Goal: Task Accomplishment & Management: Use online tool/utility

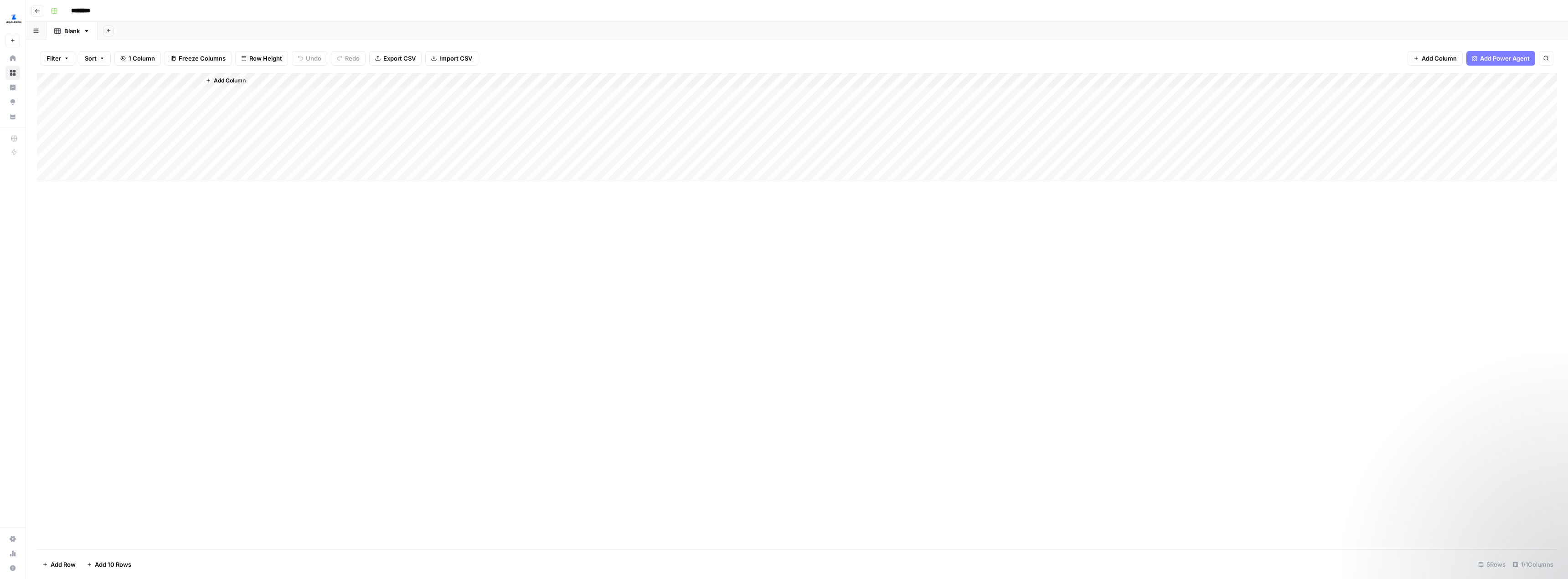
click at [36, 12] on icon "button" at bounding box center [37, 10] width 5 height 5
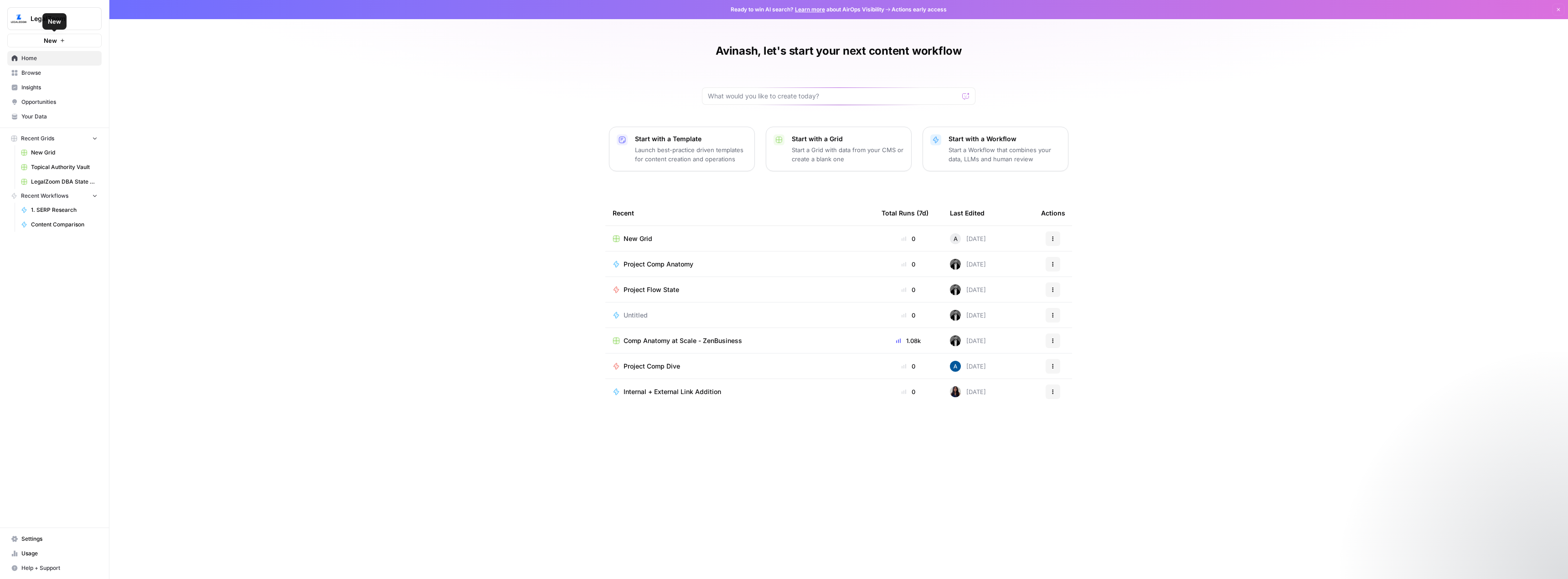
click at [52, 37] on span "New" at bounding box center [51, 40] width 13 height 9
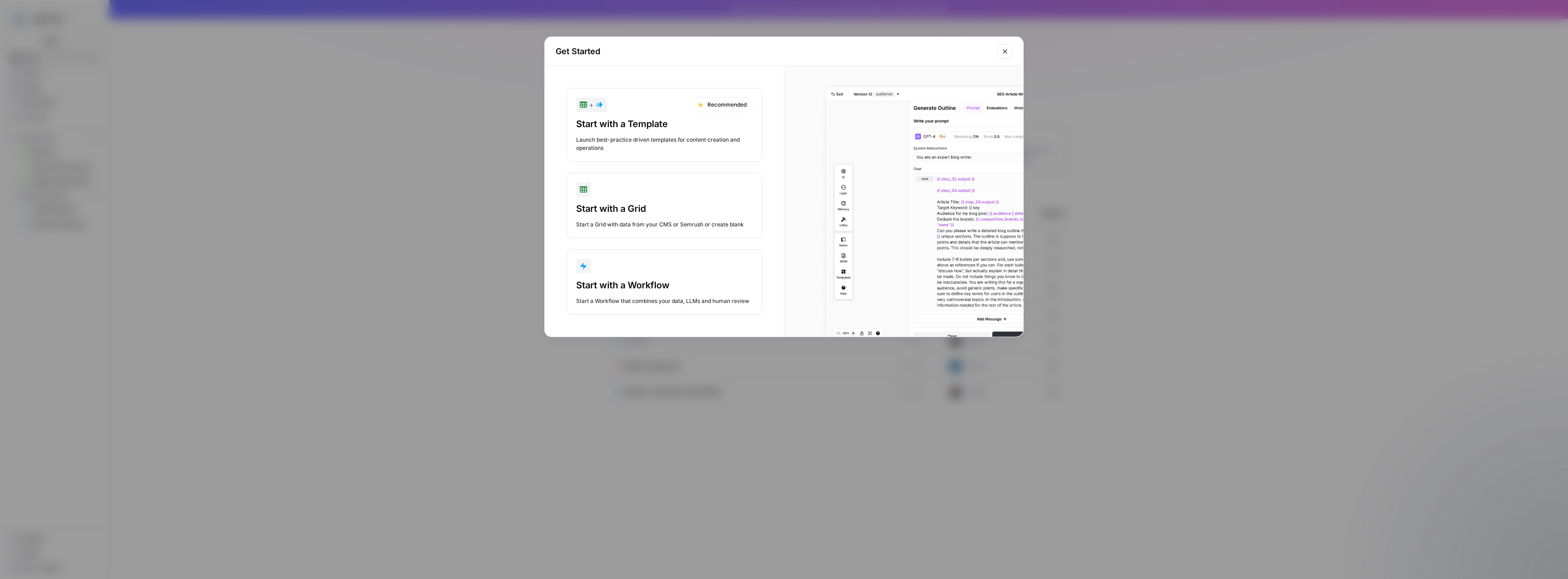
click at [660, 275] on button "Start with a Workflow Start a Workflow that combines your data, LLMs and human …" at bounding box center [664, 282] width 195 height 66
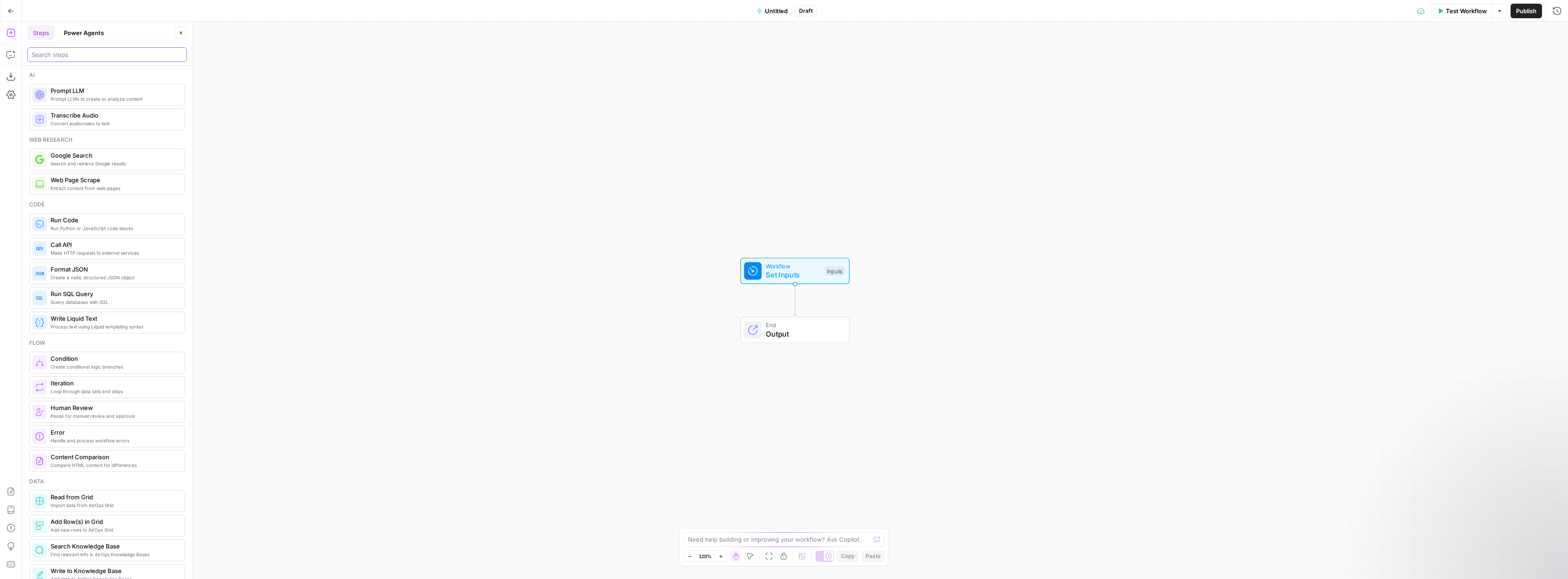
click at [91, 56] on input "search" at bounding box center [107, 54] width 152 height 9
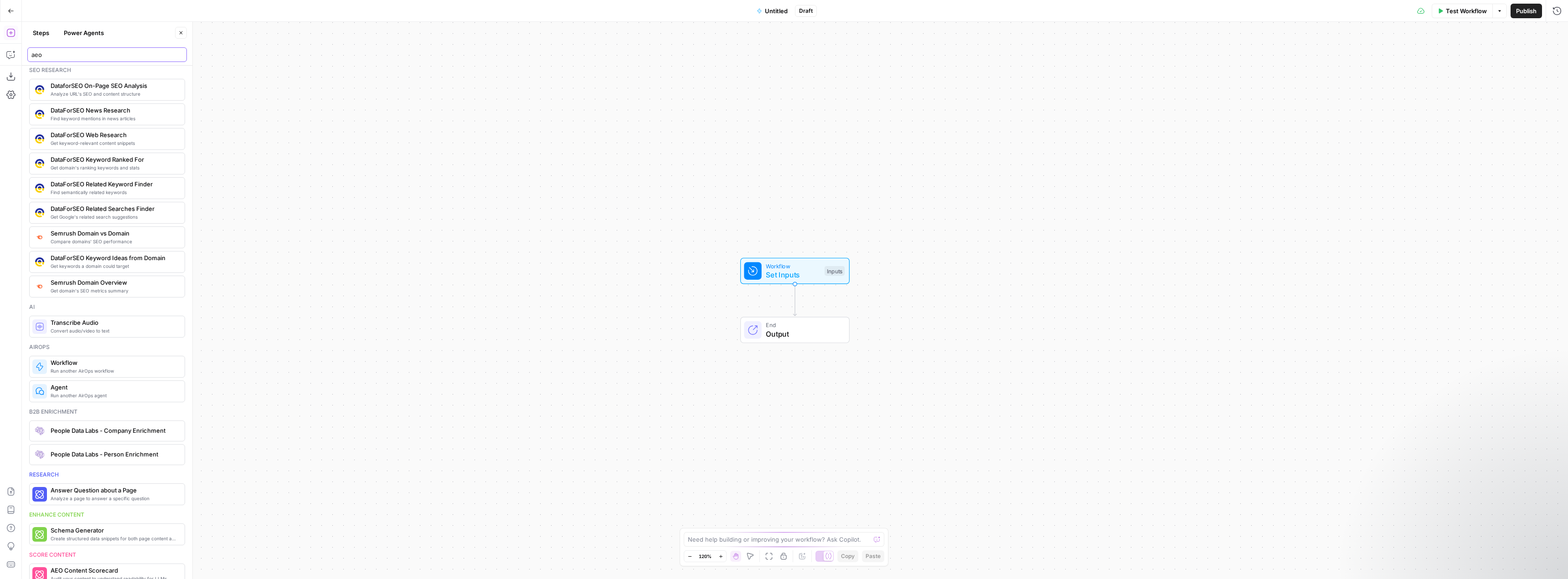
scroll to position [97, 0]
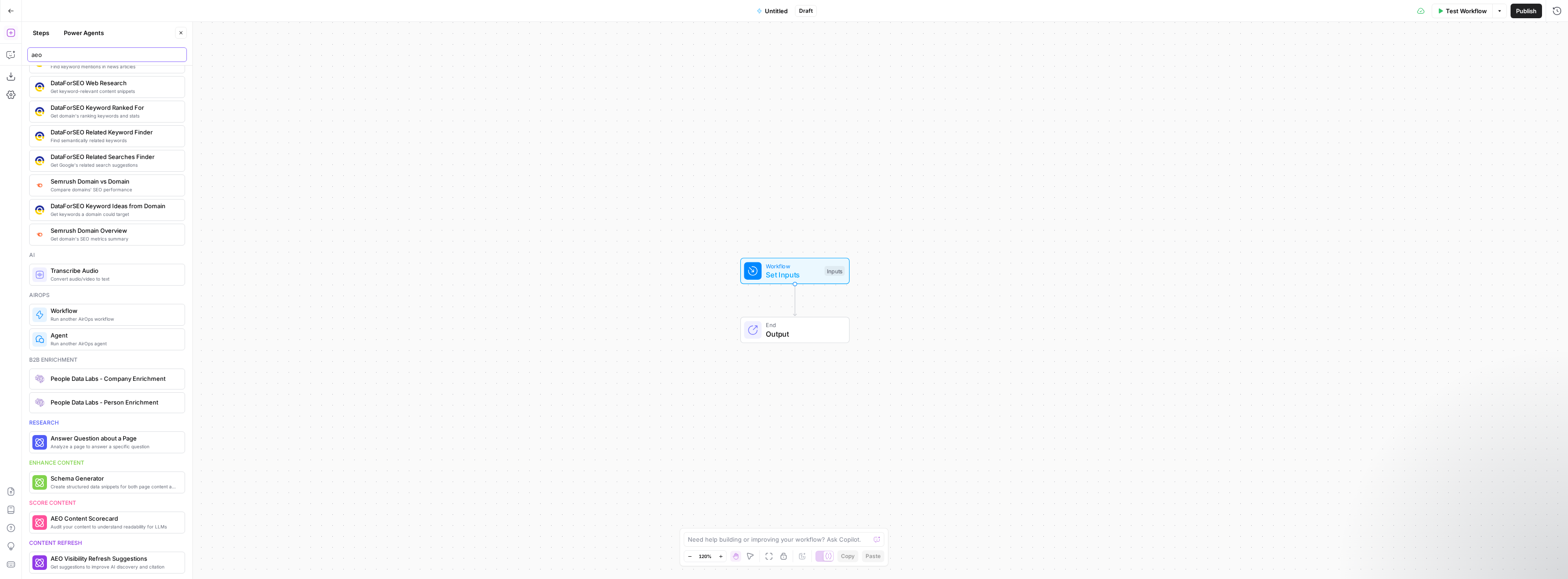
drag, startPoint x: 67, startPoint y: 53, endPoint x: -6, endPoint y: 43, distance: 73.7
click at [0, 43] on html "LegalZoom New Home Browse Insights Opportunities Your Data Recent Grids New Gri…" at bounding box center [784, 290] width 1568 height 579
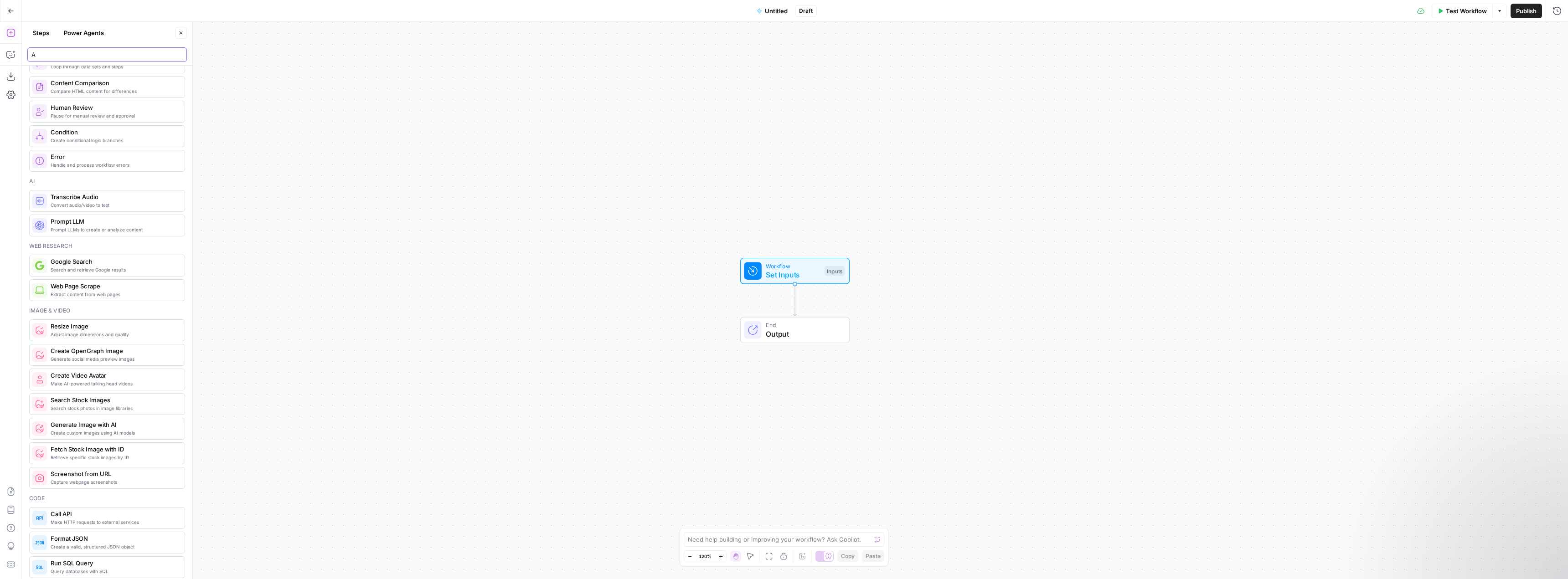
scroll to position [0, 0]
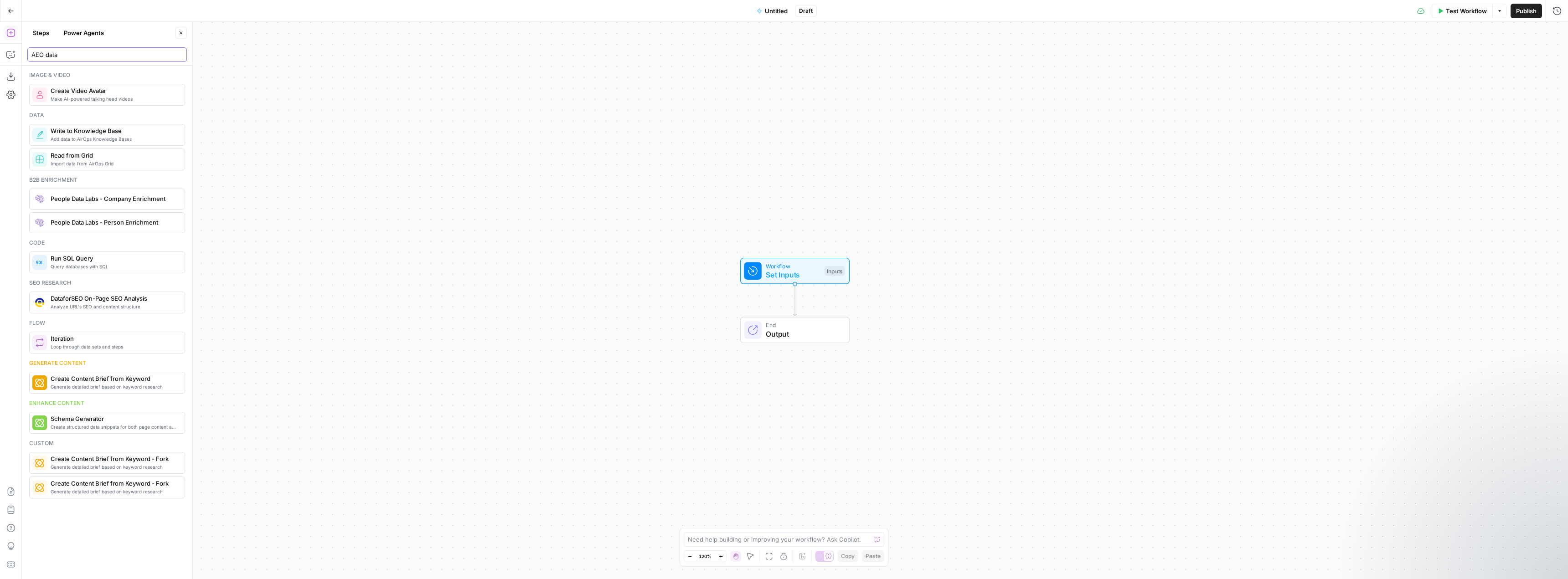
type input "AEO data"
click at [81, 33] on button "Power Agents" at bounding box center [84, 33] width 51 height 15
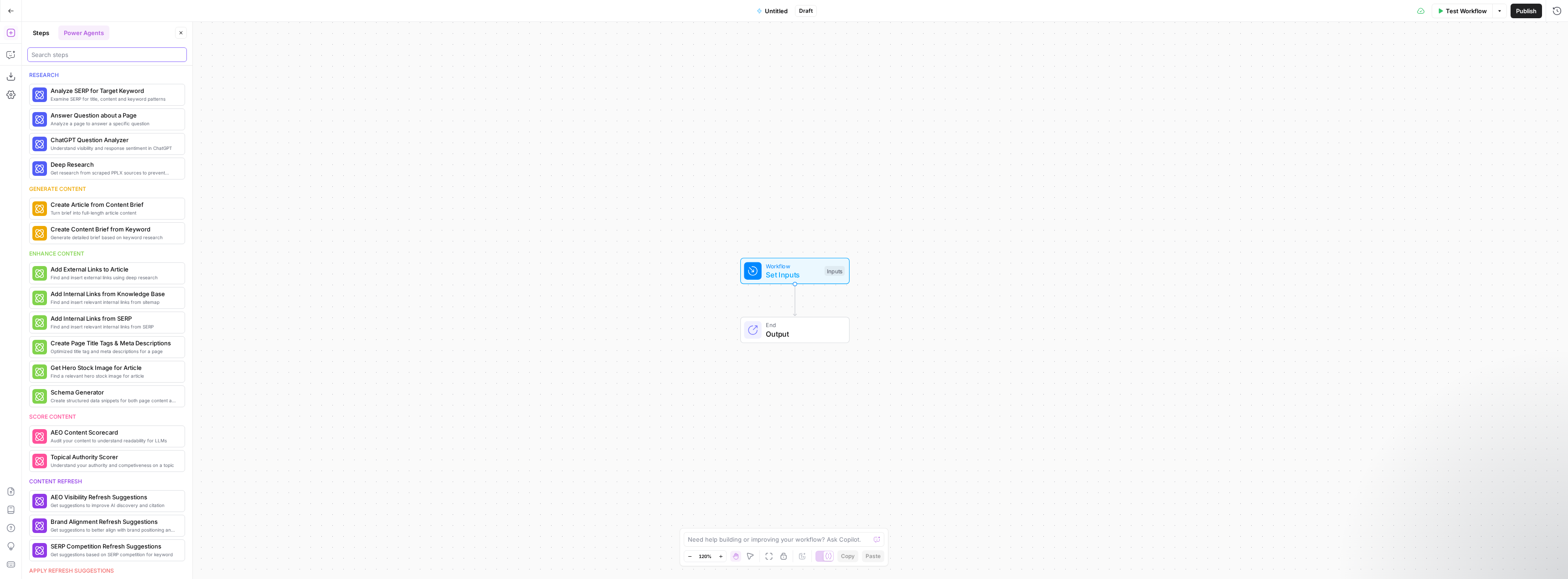
click at [81, 55] on input "search" at bounding box center [107, 54] width 152 height 9
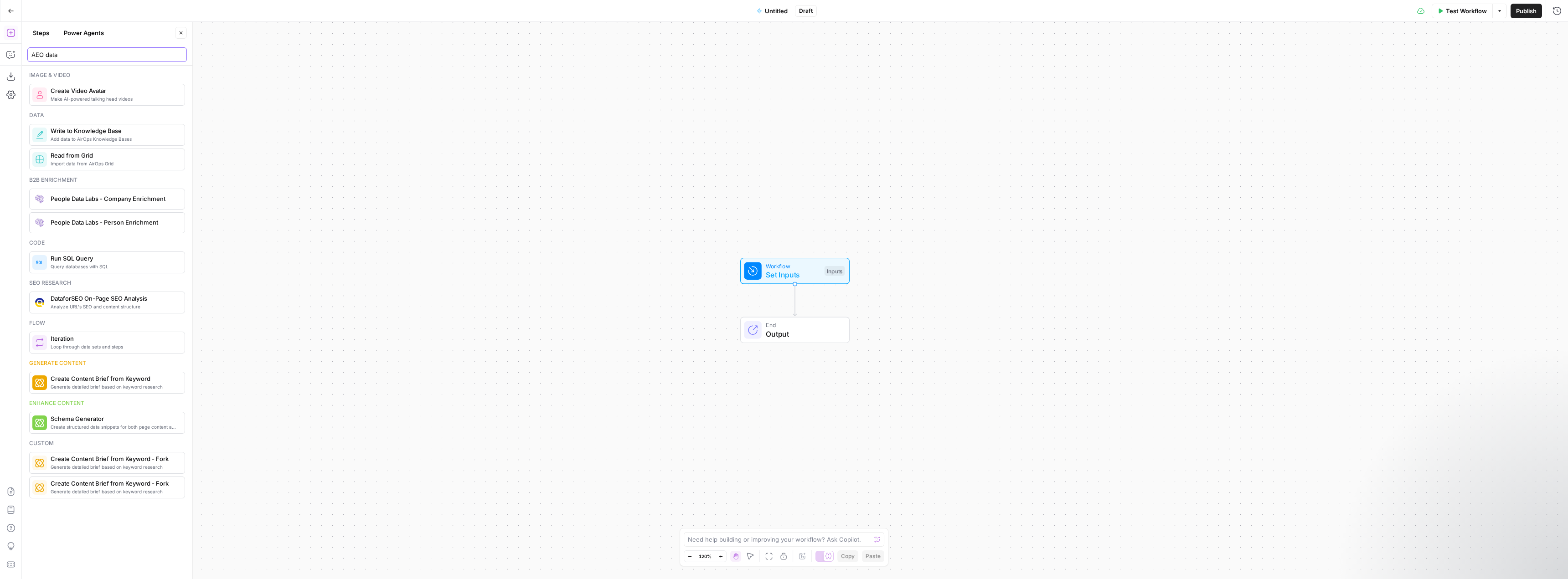
type input "AEO data"
click at [43, 32] on button "Steps" at bounding box center [41, 33] width 27 height 15
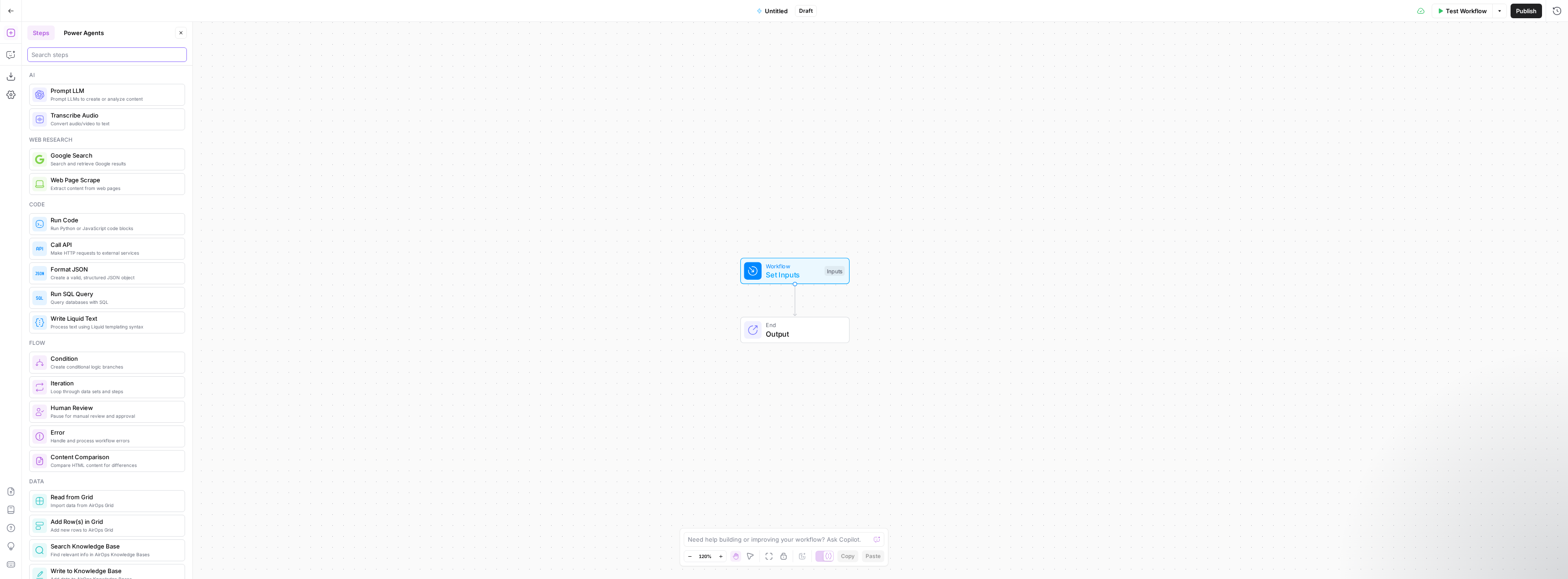
click at [71, 52] on input "search" at bounding box center [107, 54] width 152 height 9
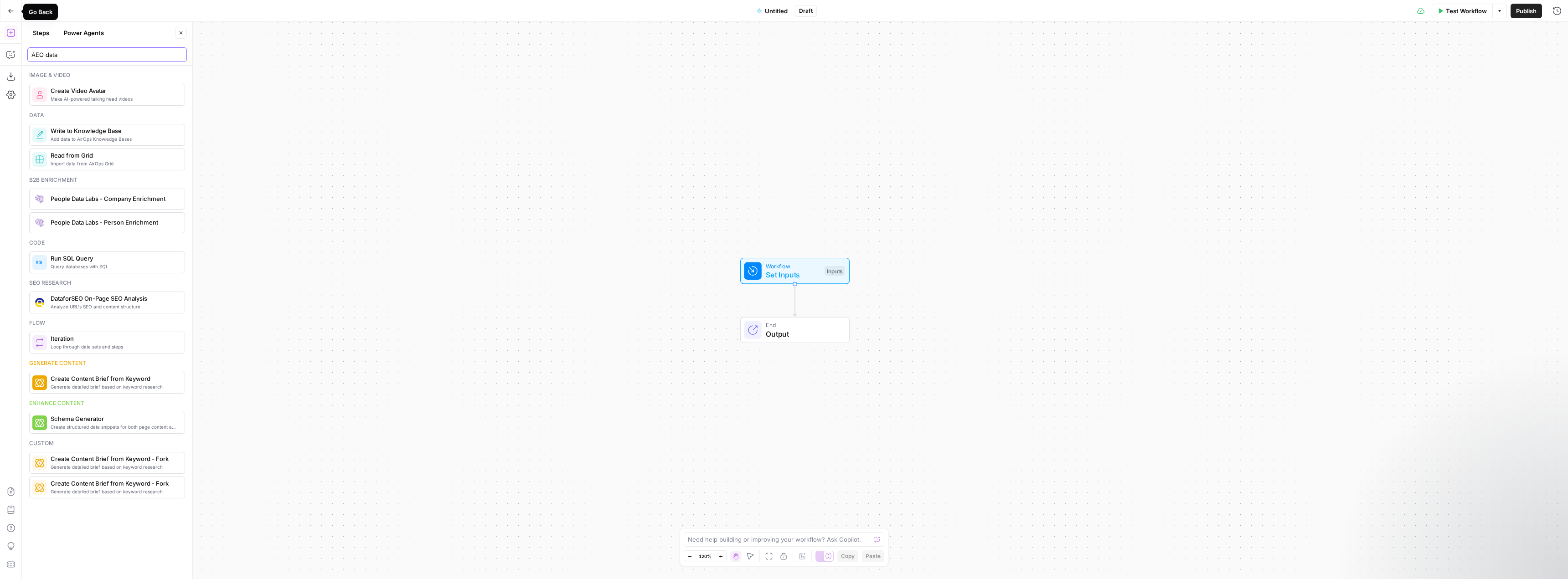
type input "AEO data"
click at [12, 12] on icon "button" at bounding box center [11, 11] width 6 height 6
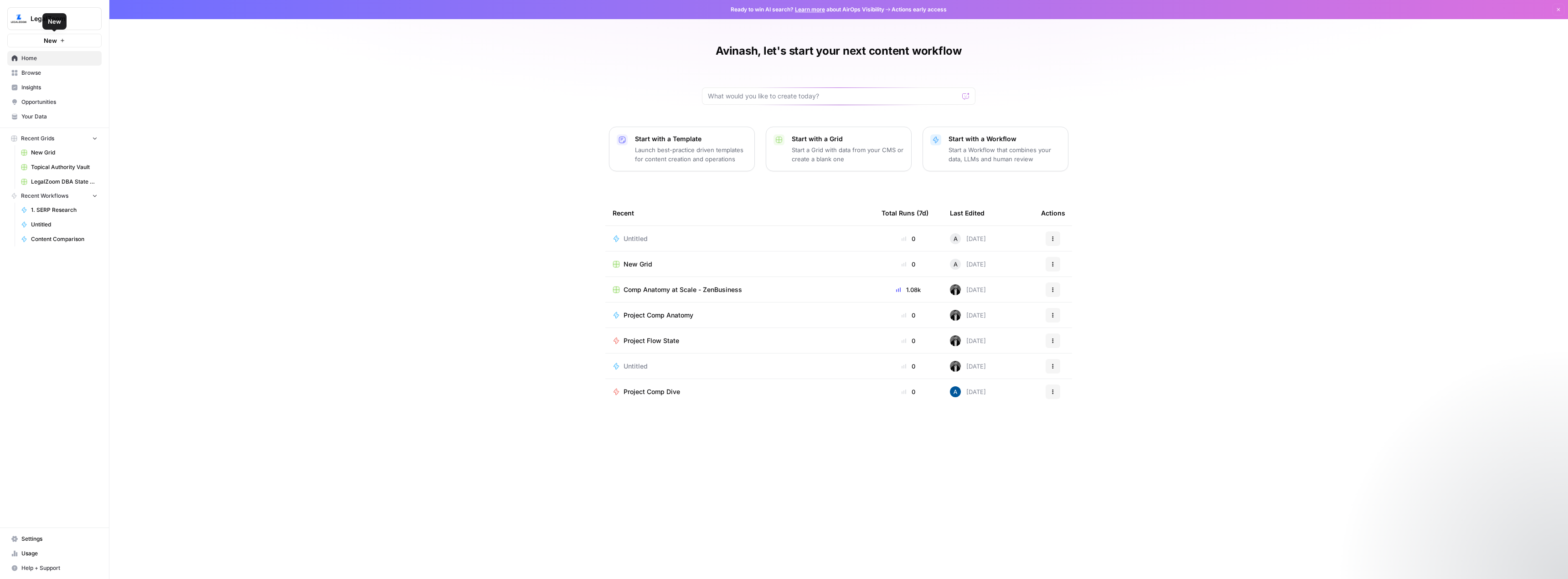
click at [50, 37] on span "New" at bounding box center [51, 40] width 13 height 9
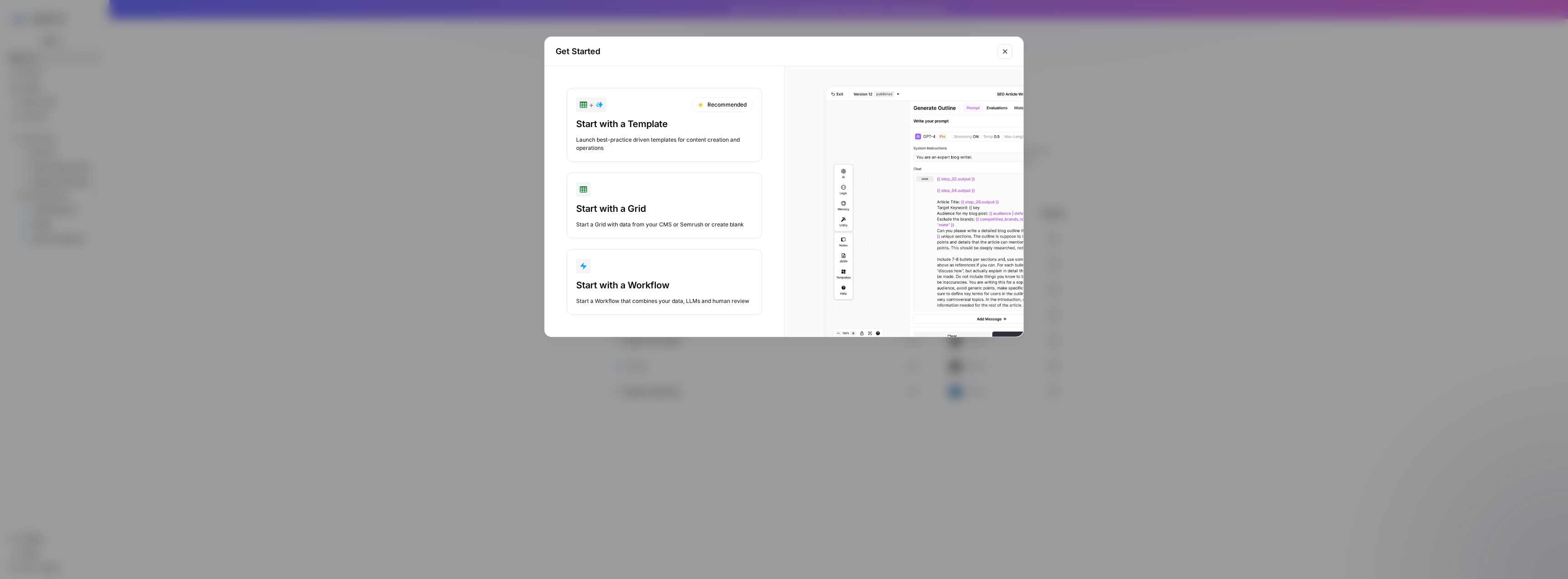
click at [654, 281] on div "Start with a Workflow" at bounding box center [665, 285] width 177 height 13
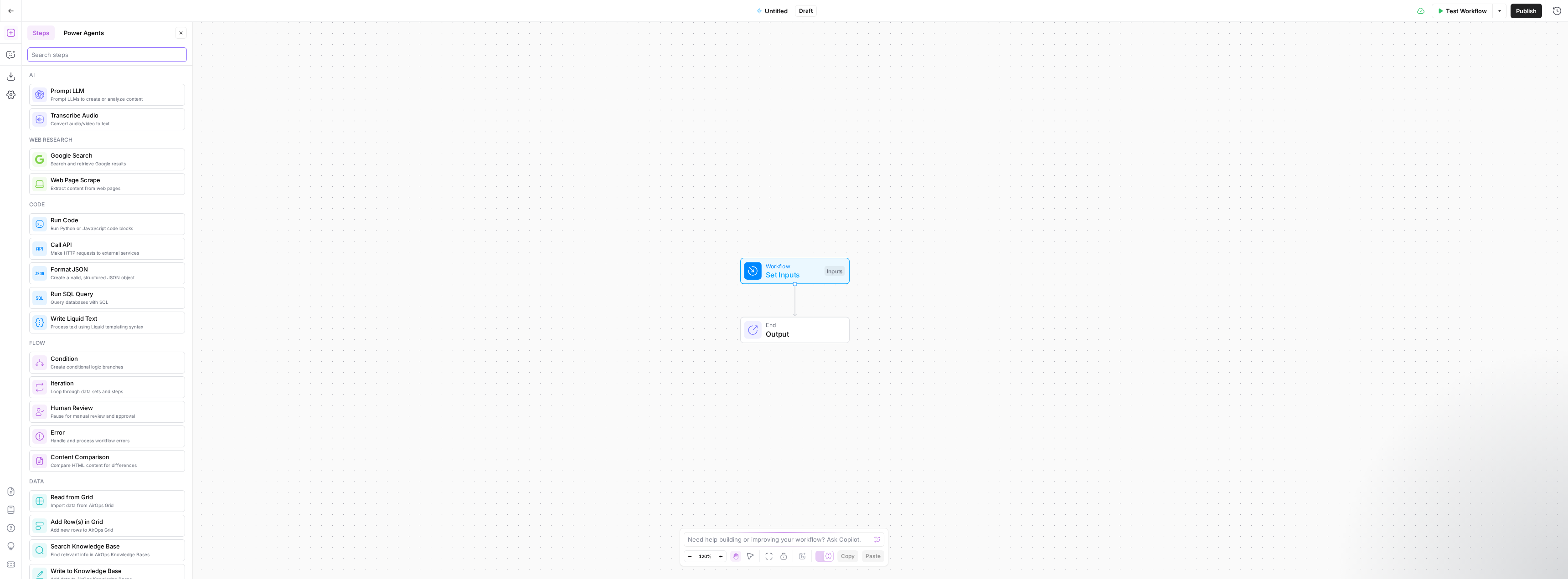
click at [79, 55] on input "search" at bounding box center [107, 54] width 152 height 9
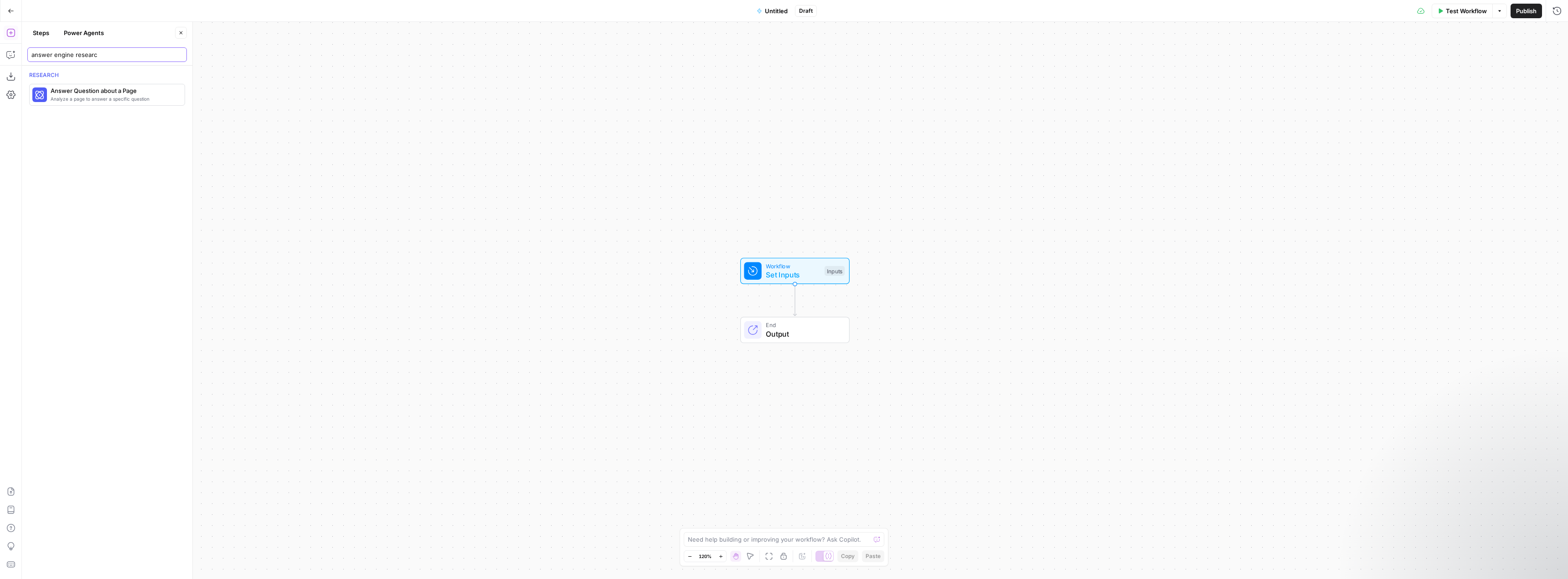
type input "answer engine research"
